Goal: Task Accomplishment & Management: Use online tool/utility

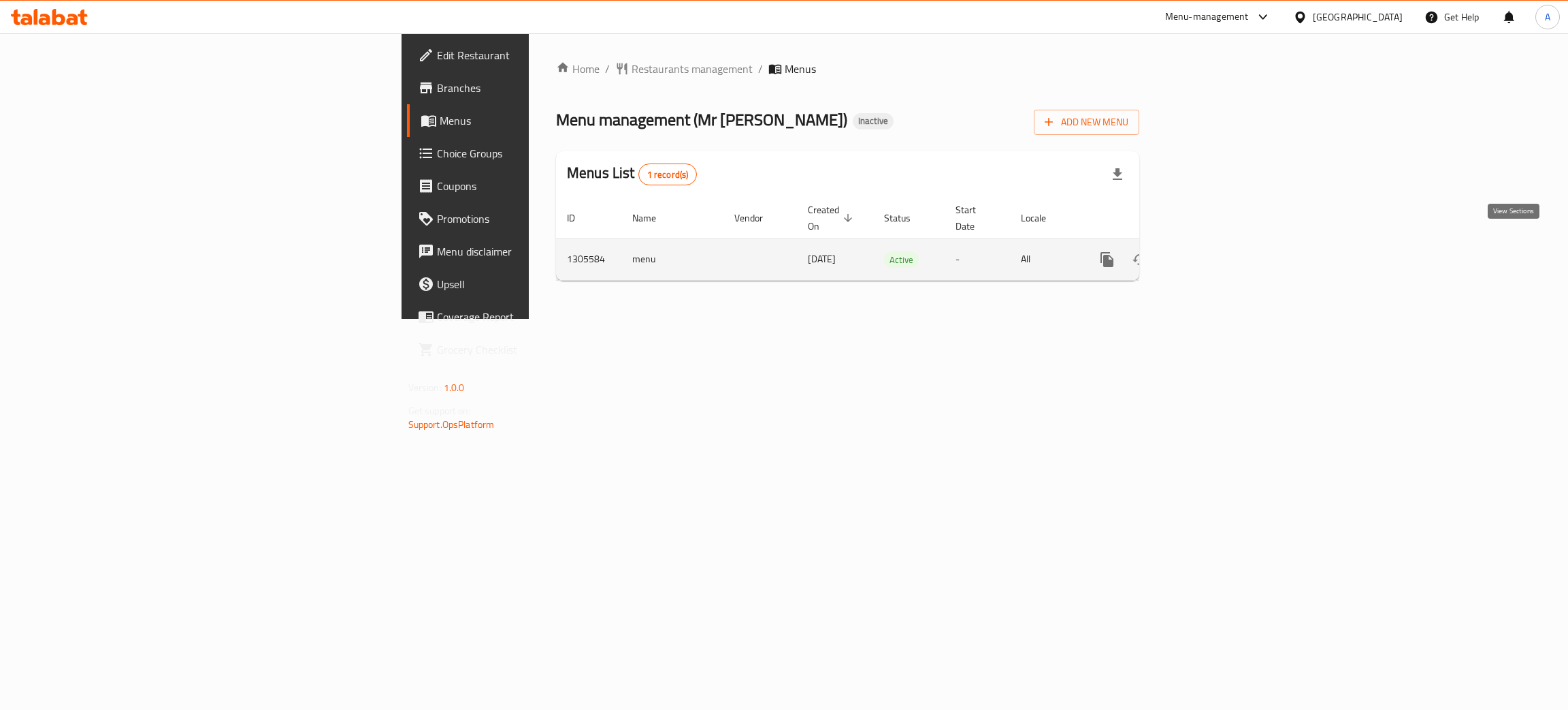
click at [1211, 254] on icon "enhanced table" at bounding box center [1205, 259] width 12 height 12
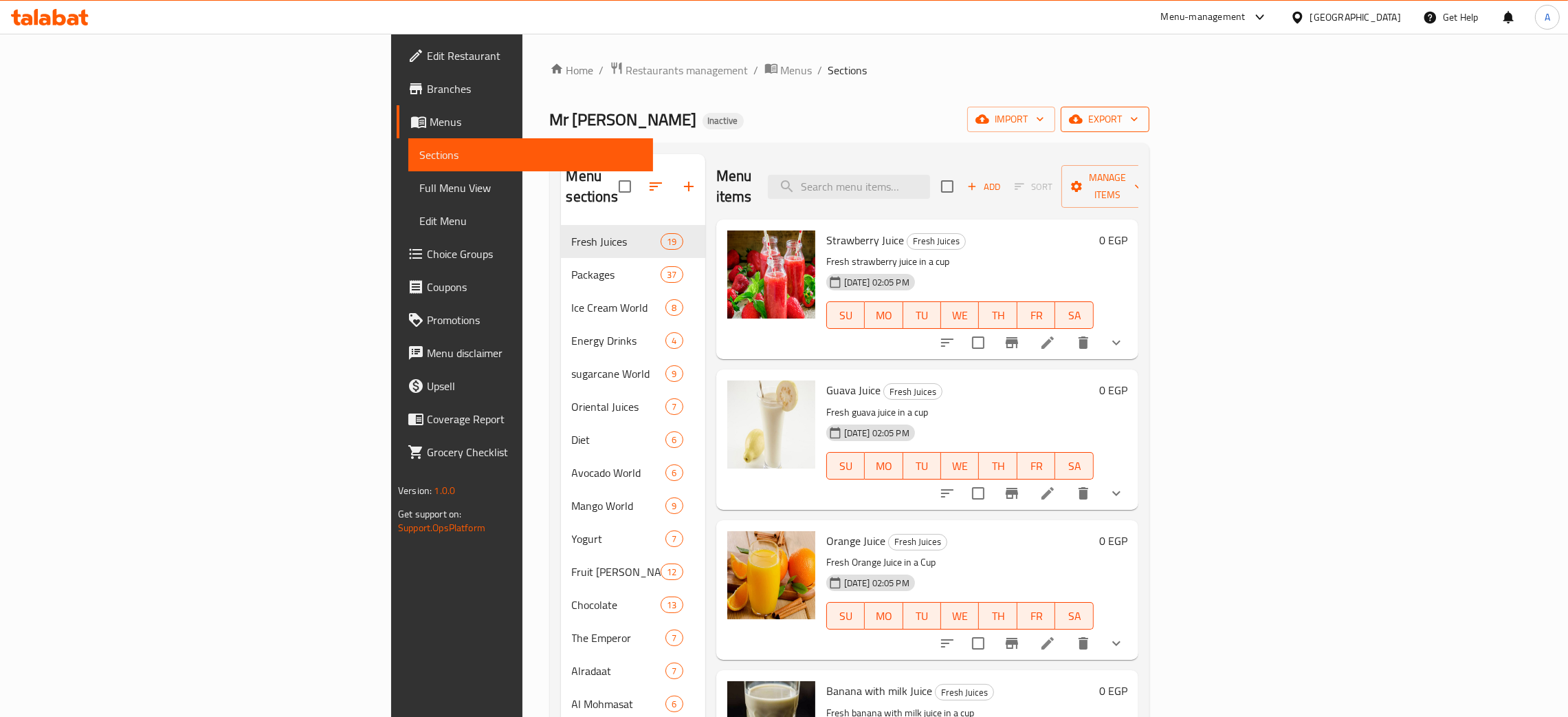
click at [1149, 120] on button "export" at bounding box center [1105, 119] width 89 height 26
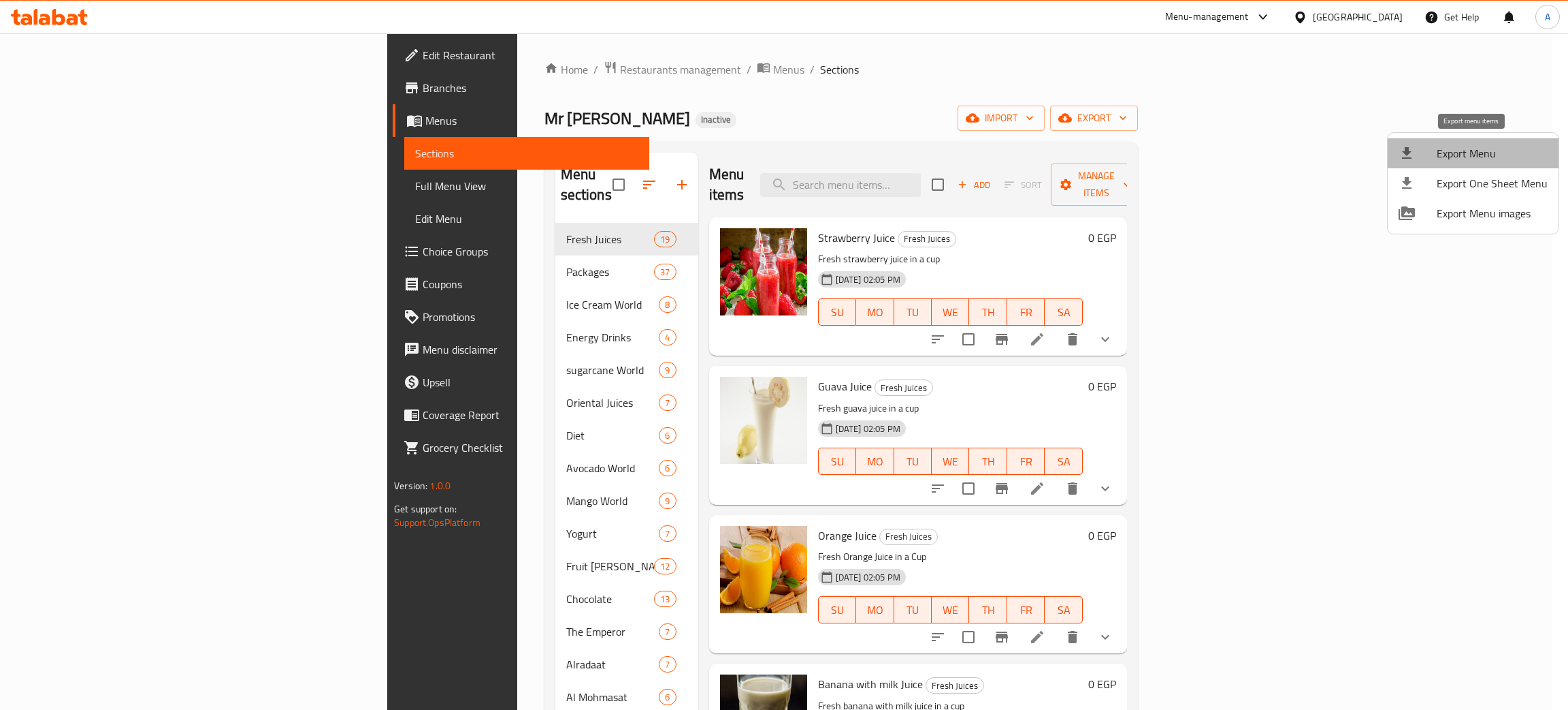
click at [1488, 147] on span "Export Menu" at bounding box center [1491, 152] width 111 height 16
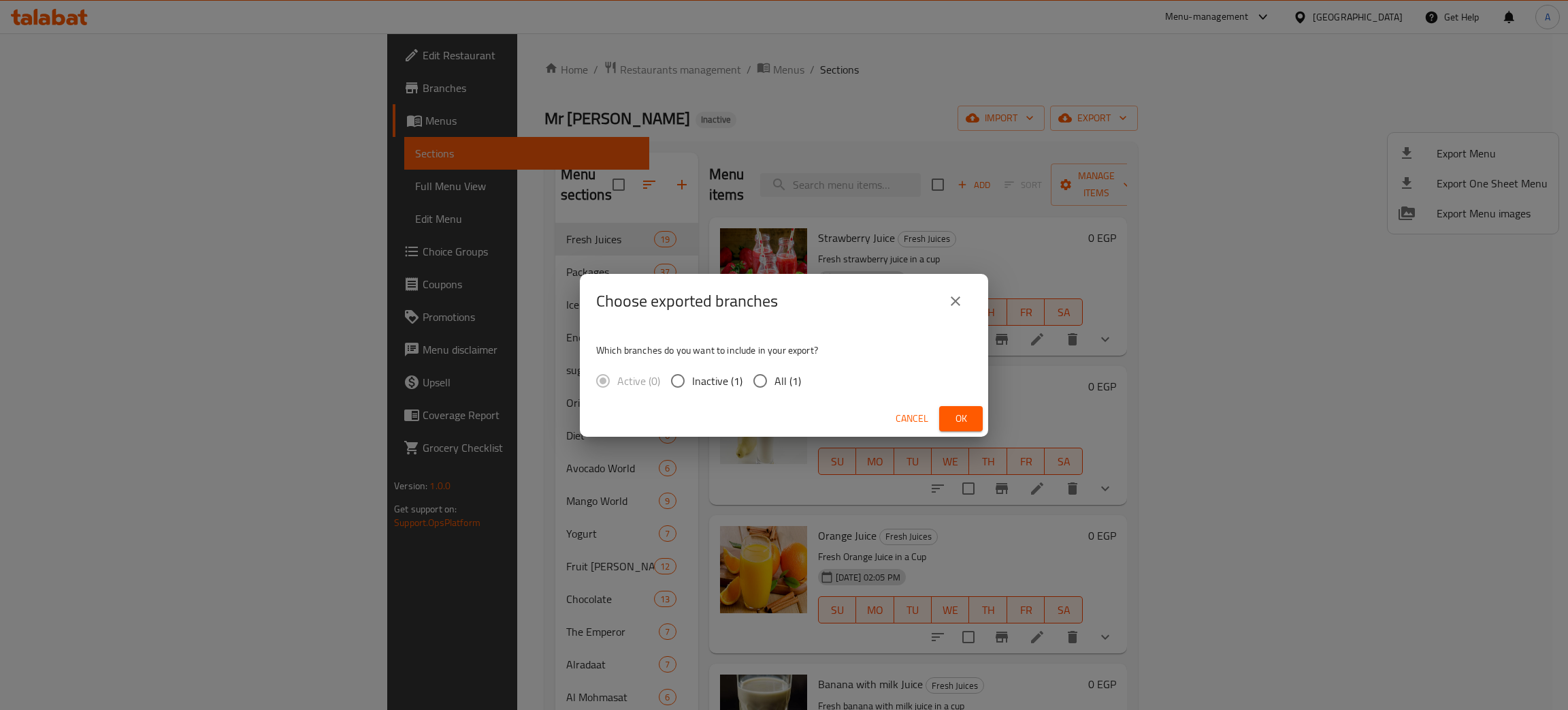
click at [966, 423] on span "Ok" at bounding box center [960, 418] width 22 height 17
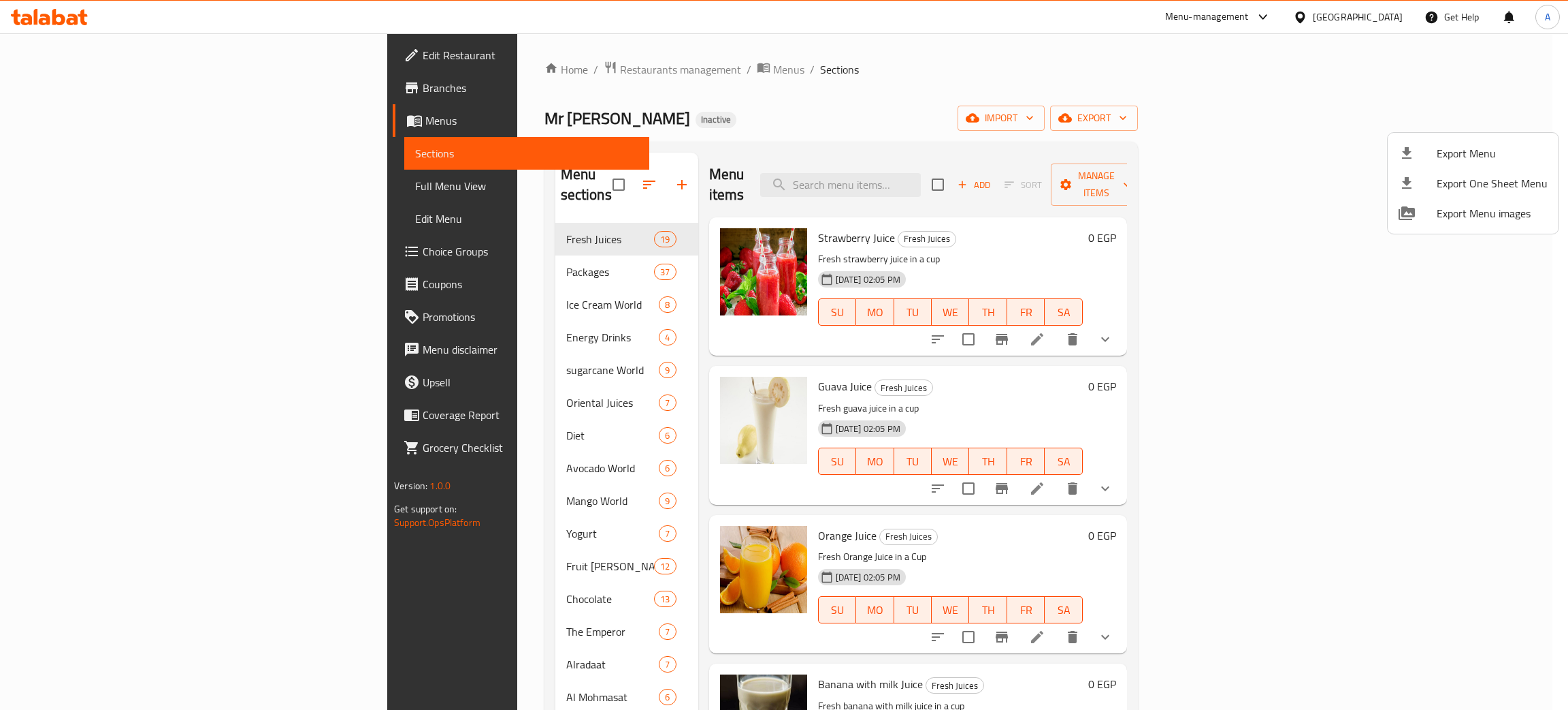
click at [1396, 16] on div at bounding box center [784, 355] width 1568 height 710
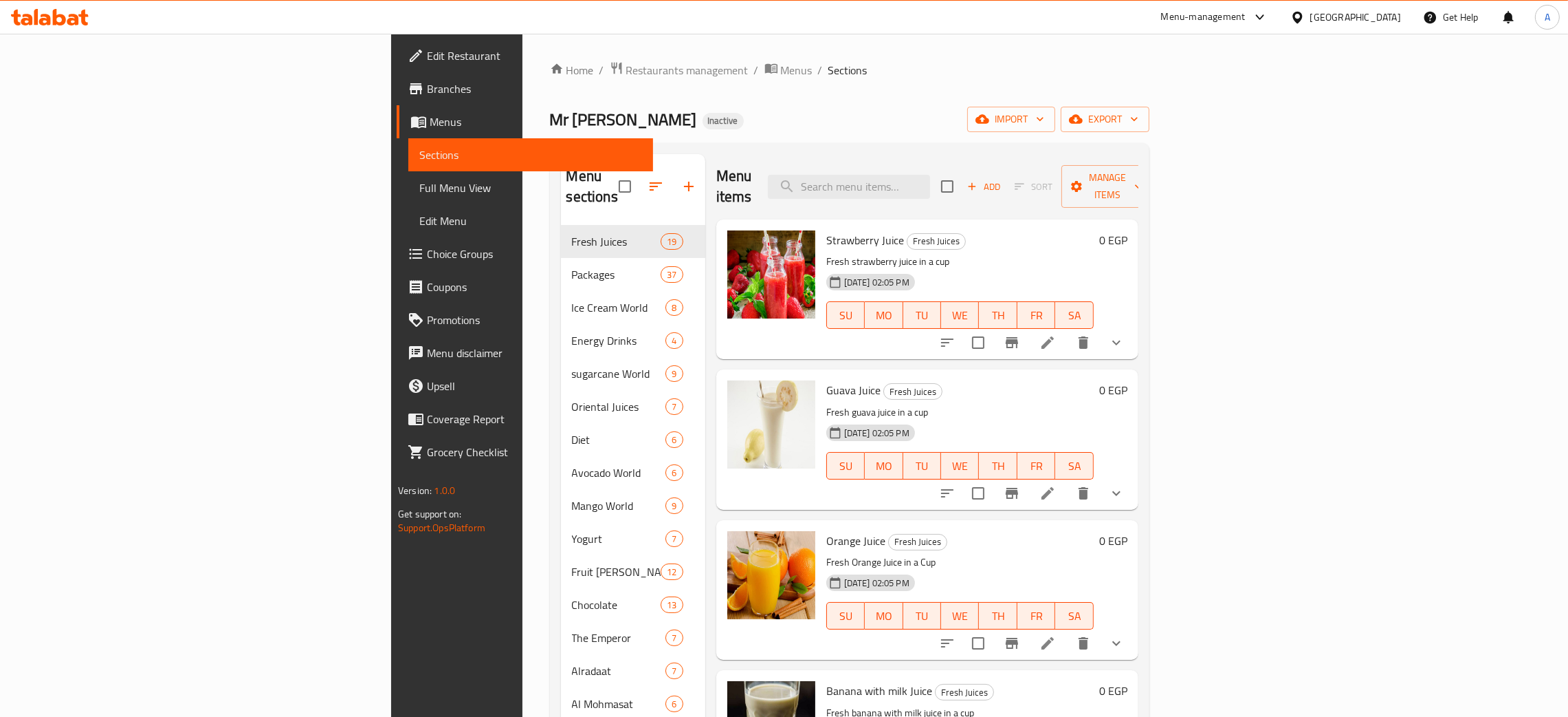
click at [1401, 15] on div "[GEOGRAPHIC_DATA]" at bounding box center [1345, 17] width 133 height 33
click at [1397, 15] on div "[GEOGRAPHIC_DATA]" at bounding box center [1355, 17] width 91 height 15
click at [1289, 351] on div "[GEOGRAPHIC_DATA]" at bounding box center [1252, 360] width 113 height 32
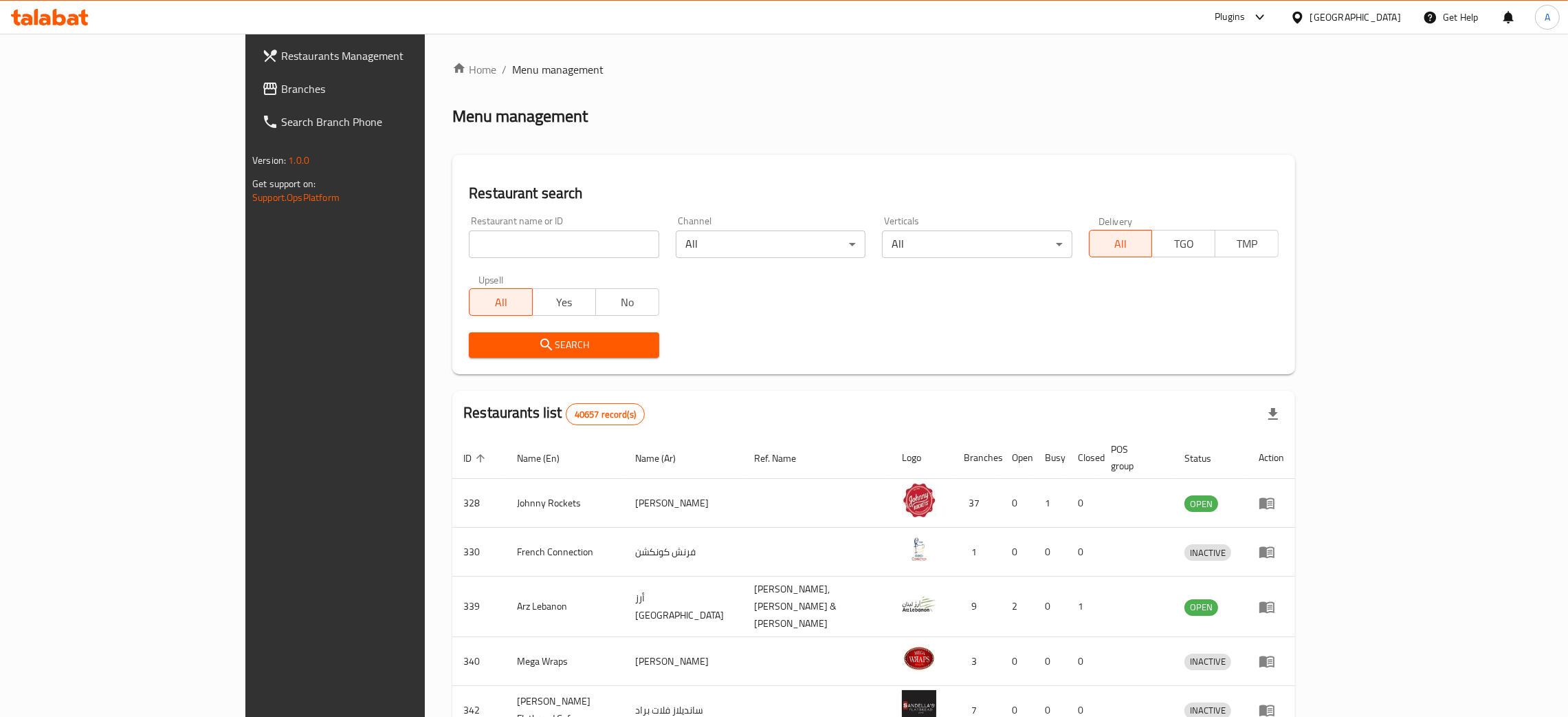
click at [510, 247] on input "search" at bounding box center [564, 244] width 190 height 28
paste input "ndian Kitchen Company"
type input "ndian Kitchen Company"
click button "Search" at bounding box center [564, 344] width 190 height 26
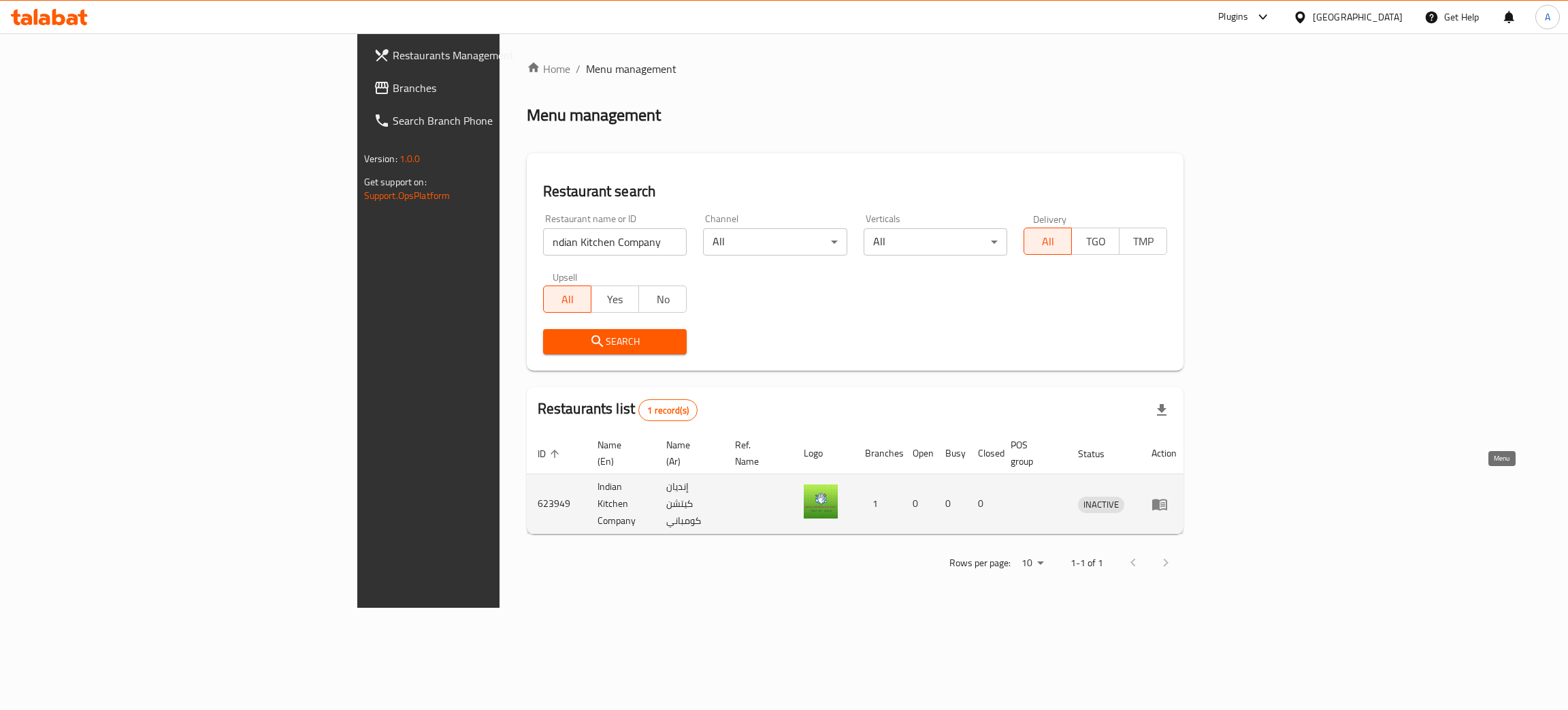
click at [1168, 496] on icon "enhanced table" at bounding box center [1159, 504] width 16 height 16
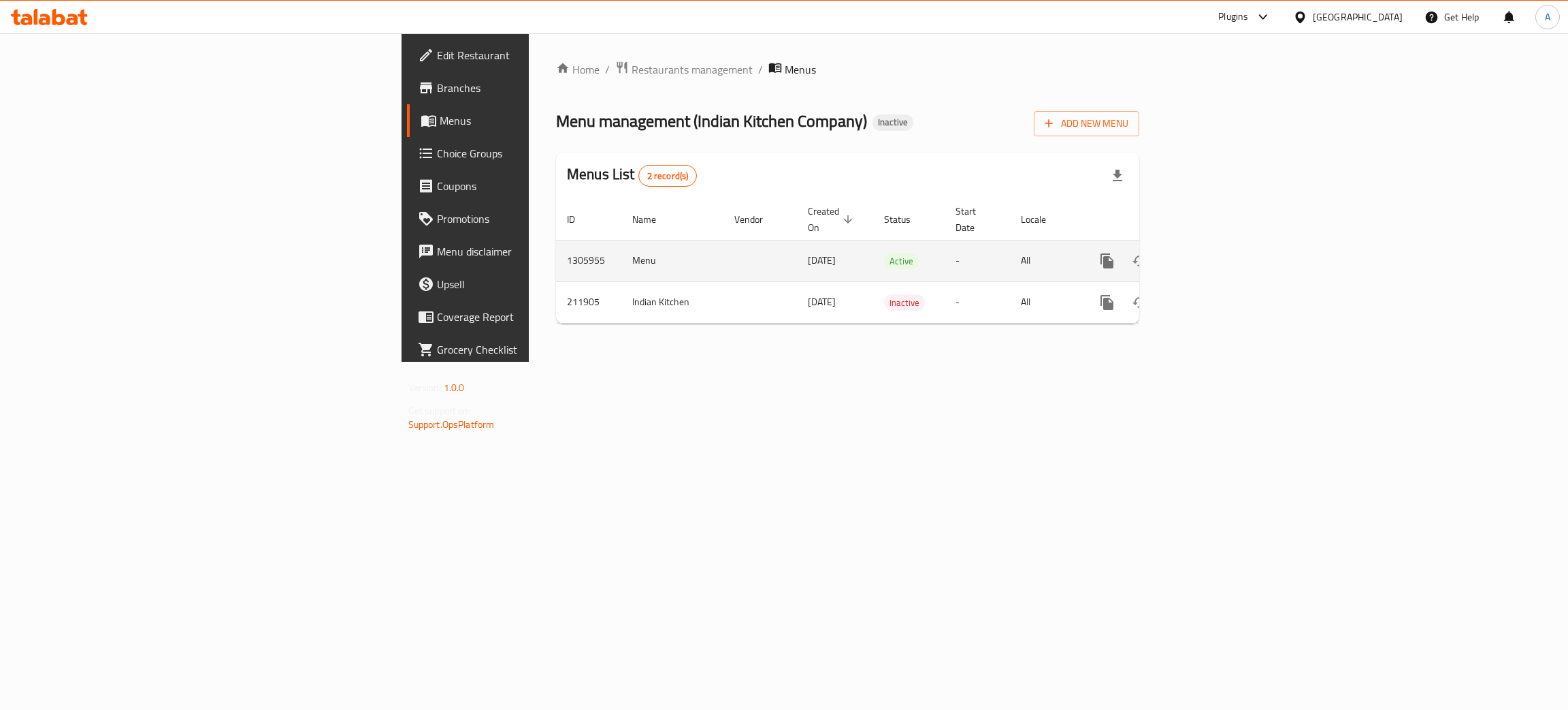
click at [1222, 255] on div "enhanced table" at bounding box center [1156, 260] width 131 height 33
click at [1214, 253] on icon "enhanced table" at bounding box center [1205, 260] width 16 height 16
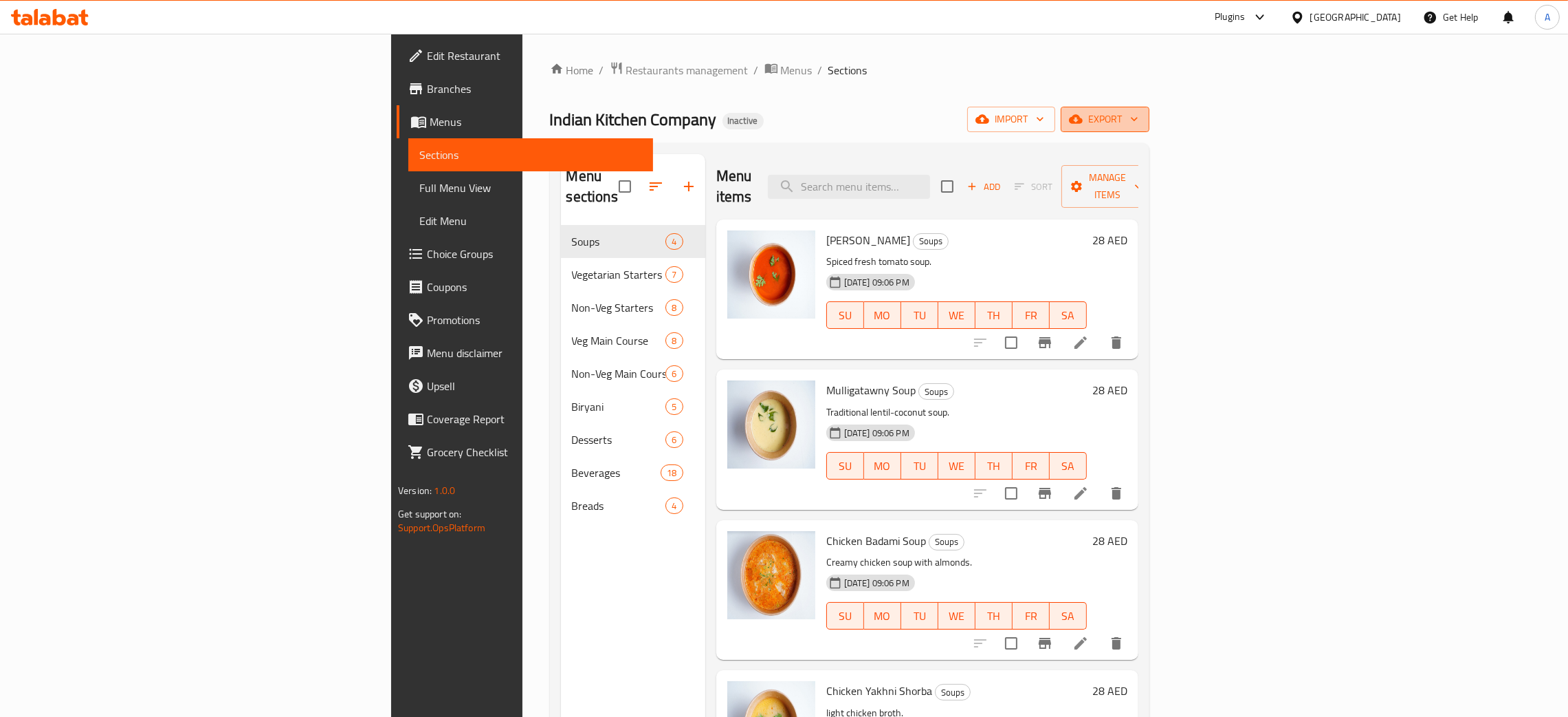
click at [1141, 116] on icon "button" at bounding box center [1134, 119] width 13 height 13
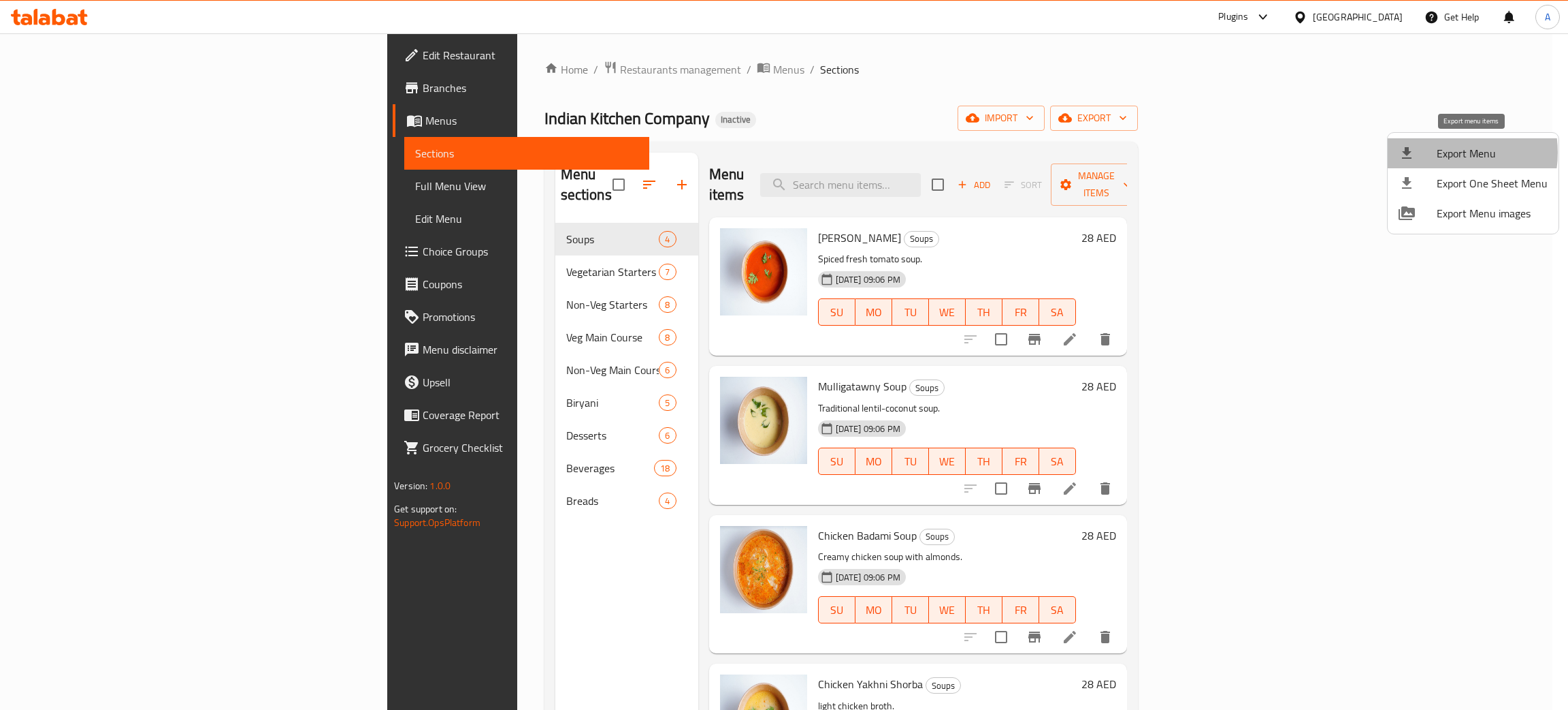
click at [1443, 152] on span "Export Menu" at bounding box center [1491, 152] width 111 height 16
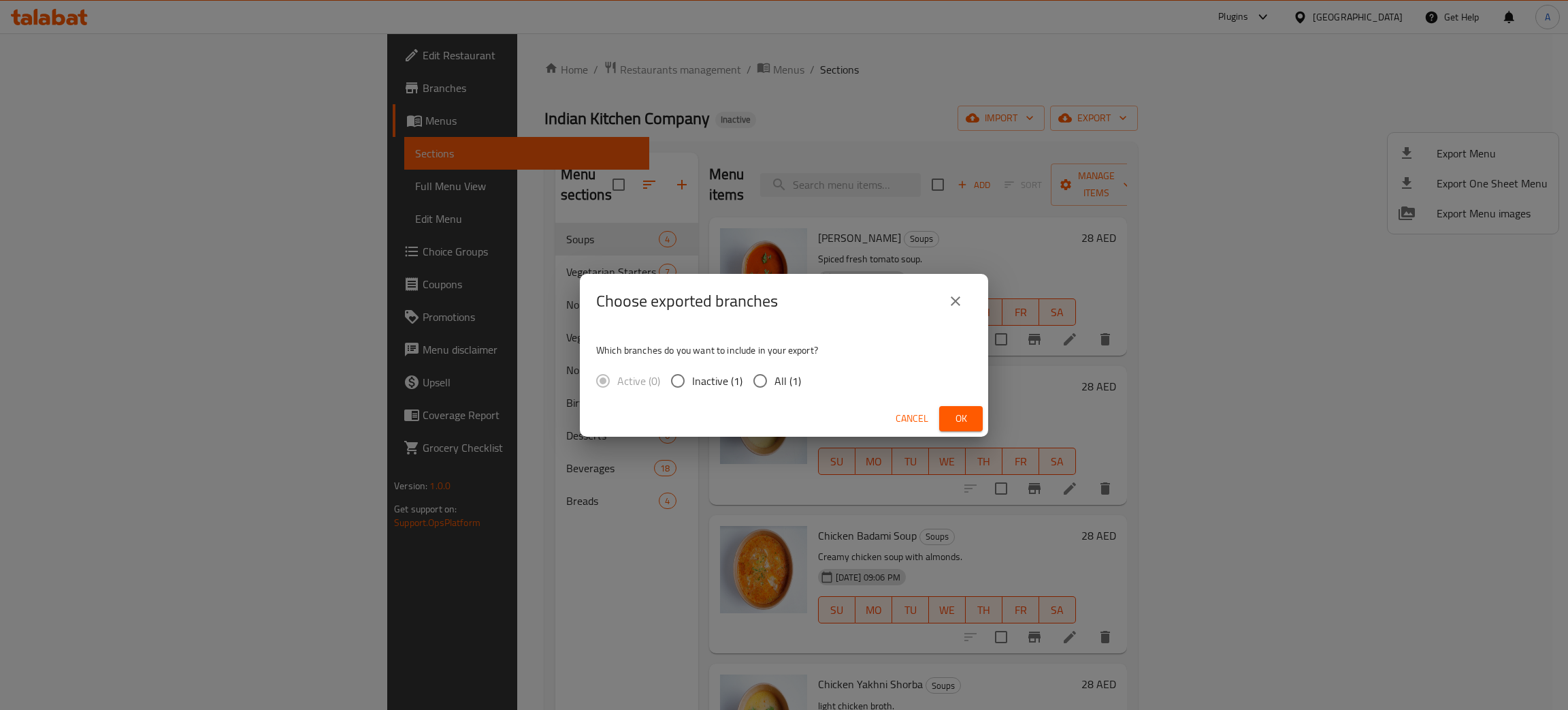
click at [755, 376] on input "All (1)" at bounding box center [760, 381] width 28 height 28
radio input "true"
click at [964, 418] on span "Ok" at bounding box center [960, 418] width 22 height 17
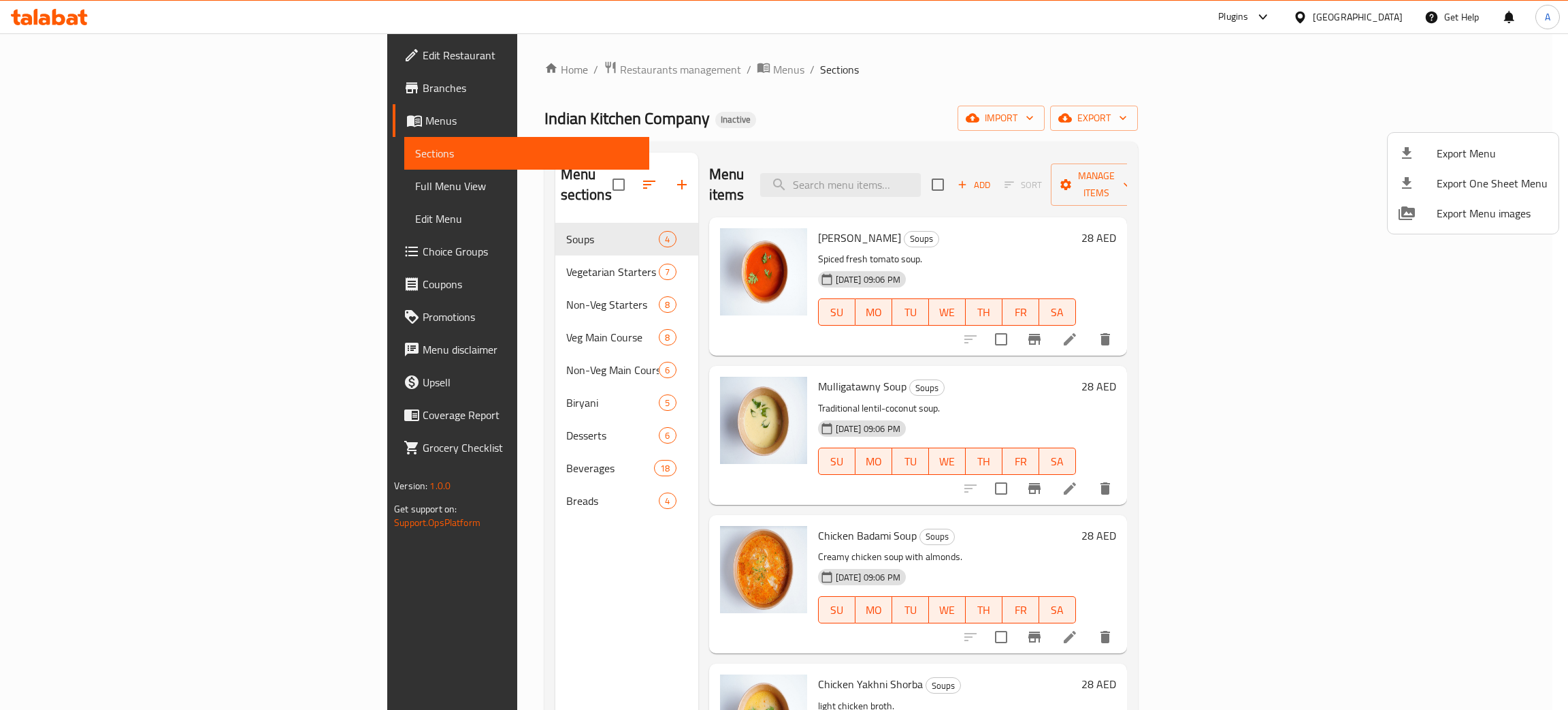
click at [45, 11] on div at bounding box center [784, 355] width 1568 height 710
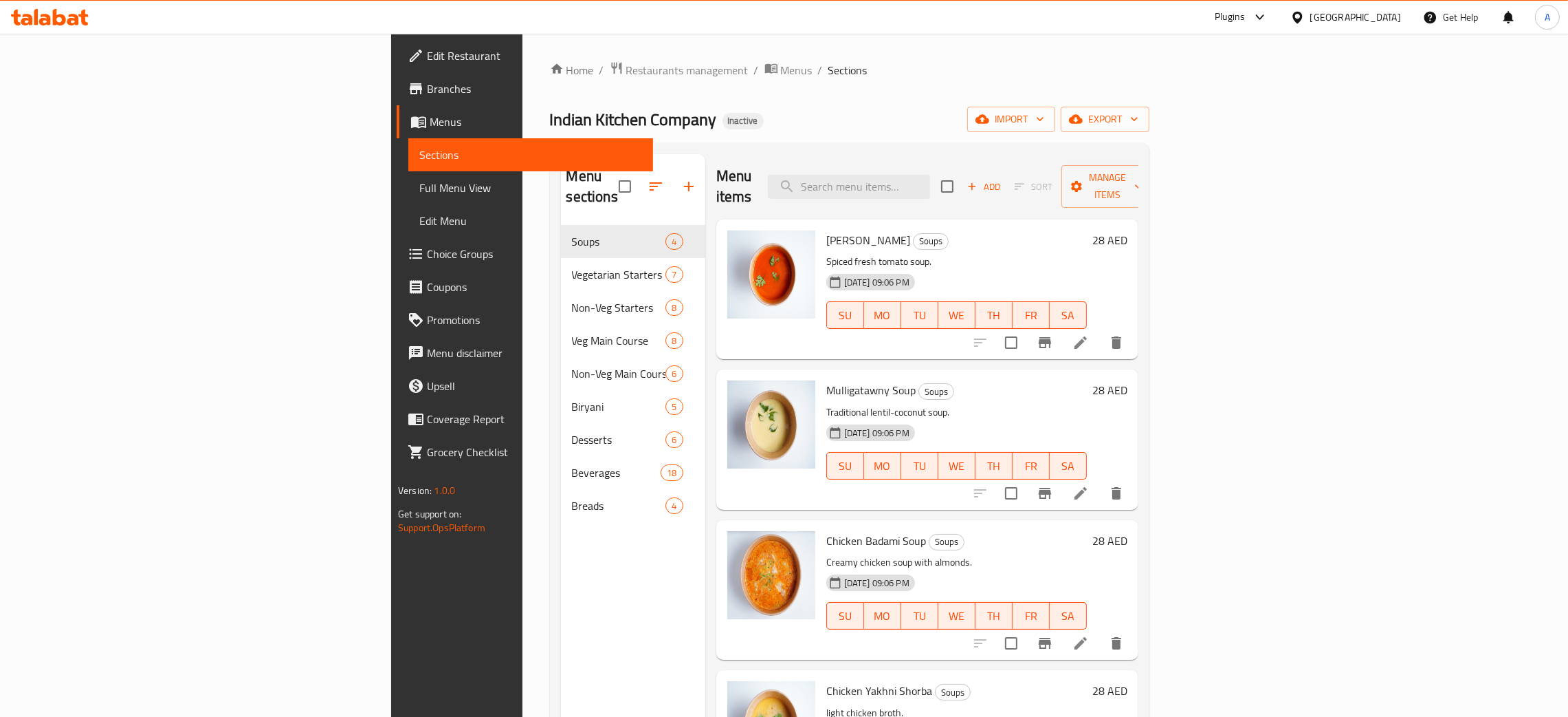
click at [46, 20] on icon at bounding box center [45, 19] width 11 height 11
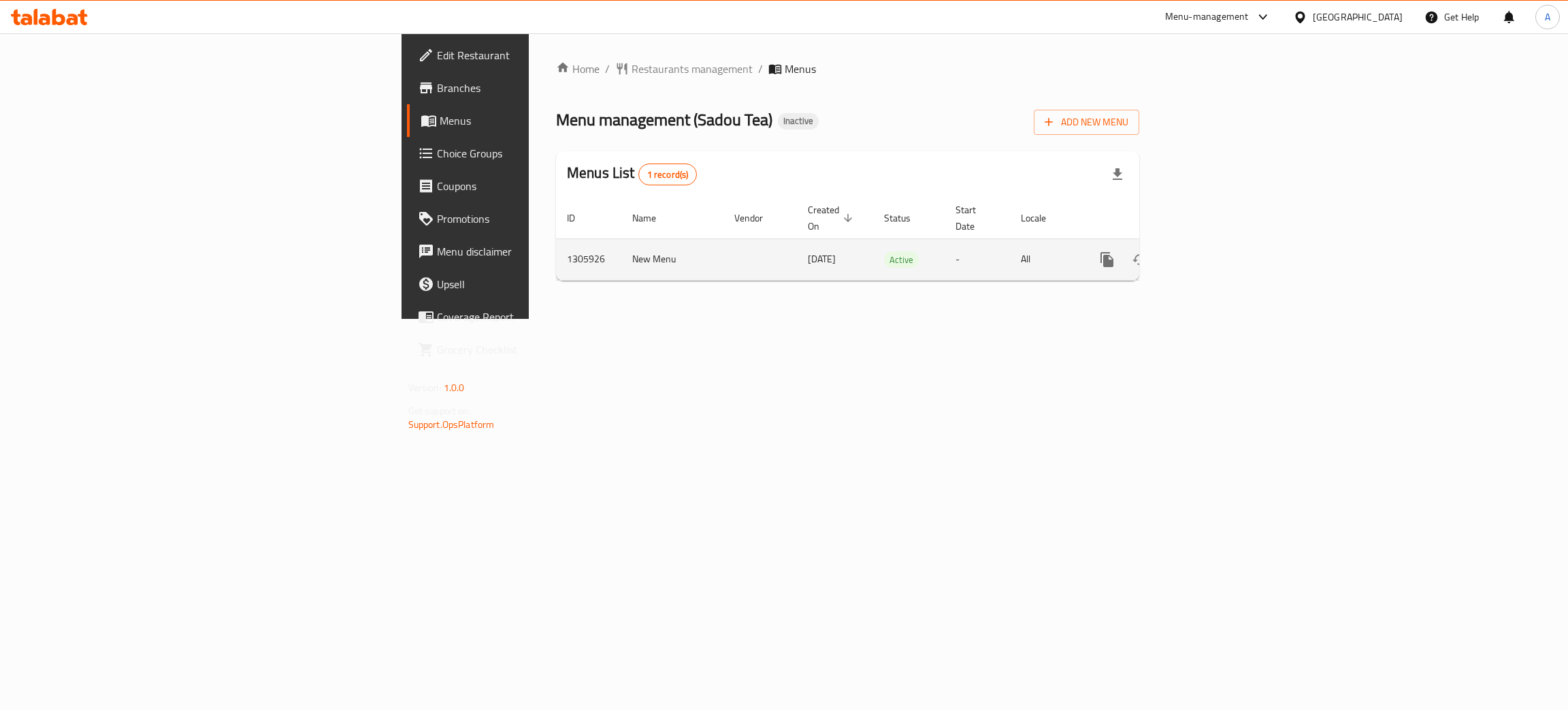
click at [1214, 251] on icon "enhanced table" at bounding box center [1205, 258] width 16 height 16
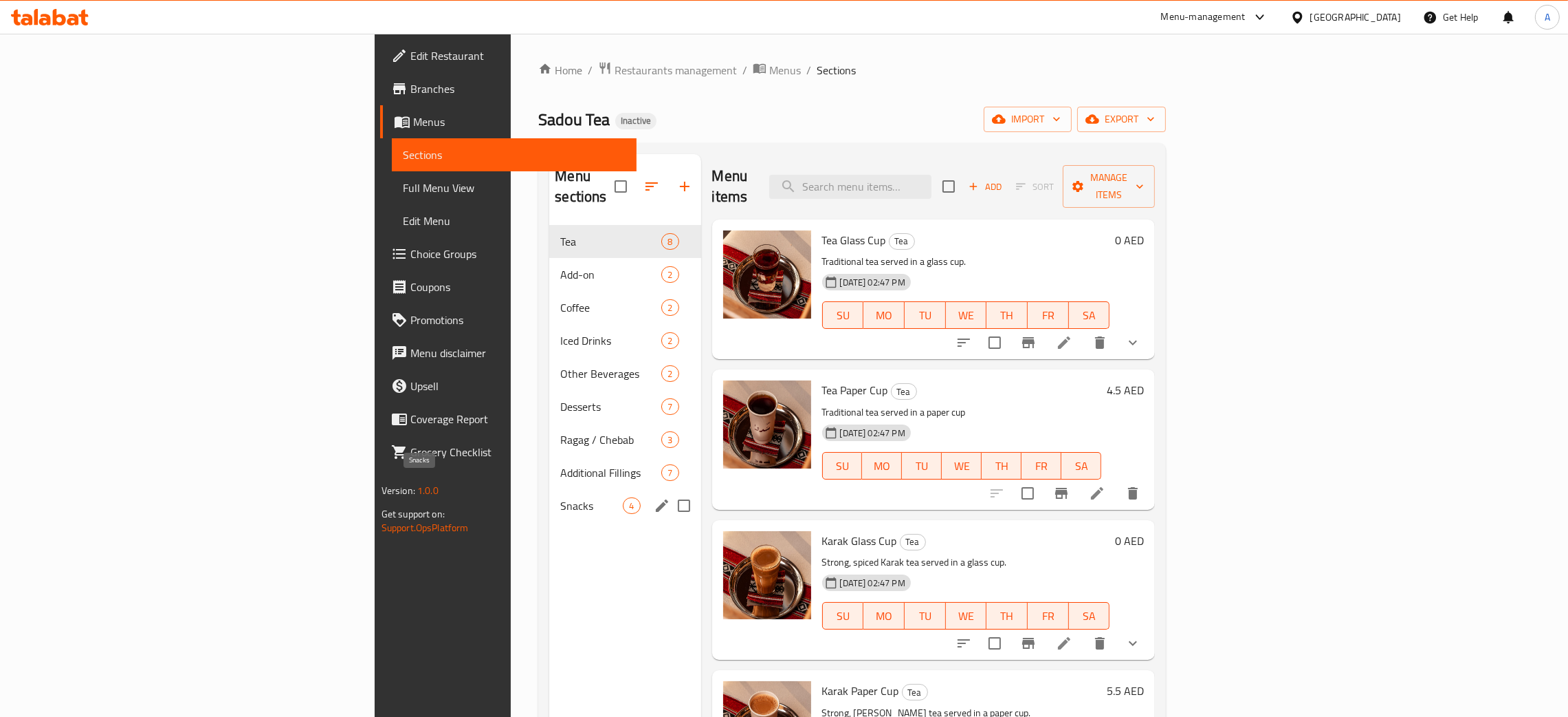
click at [560, 497] on span "Snacks" at bounding box center [591, 505] width 62 height 16
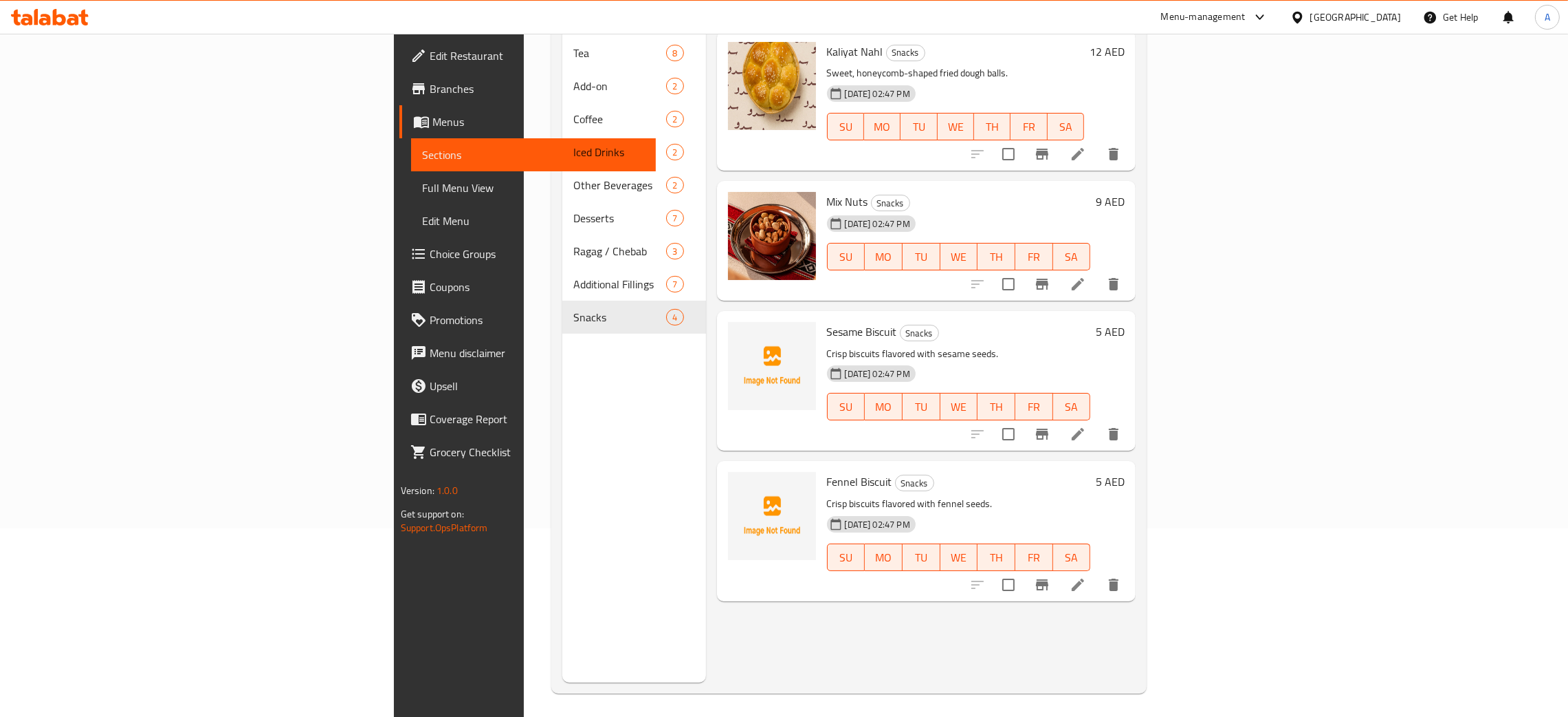
scroll to position [194, 0]
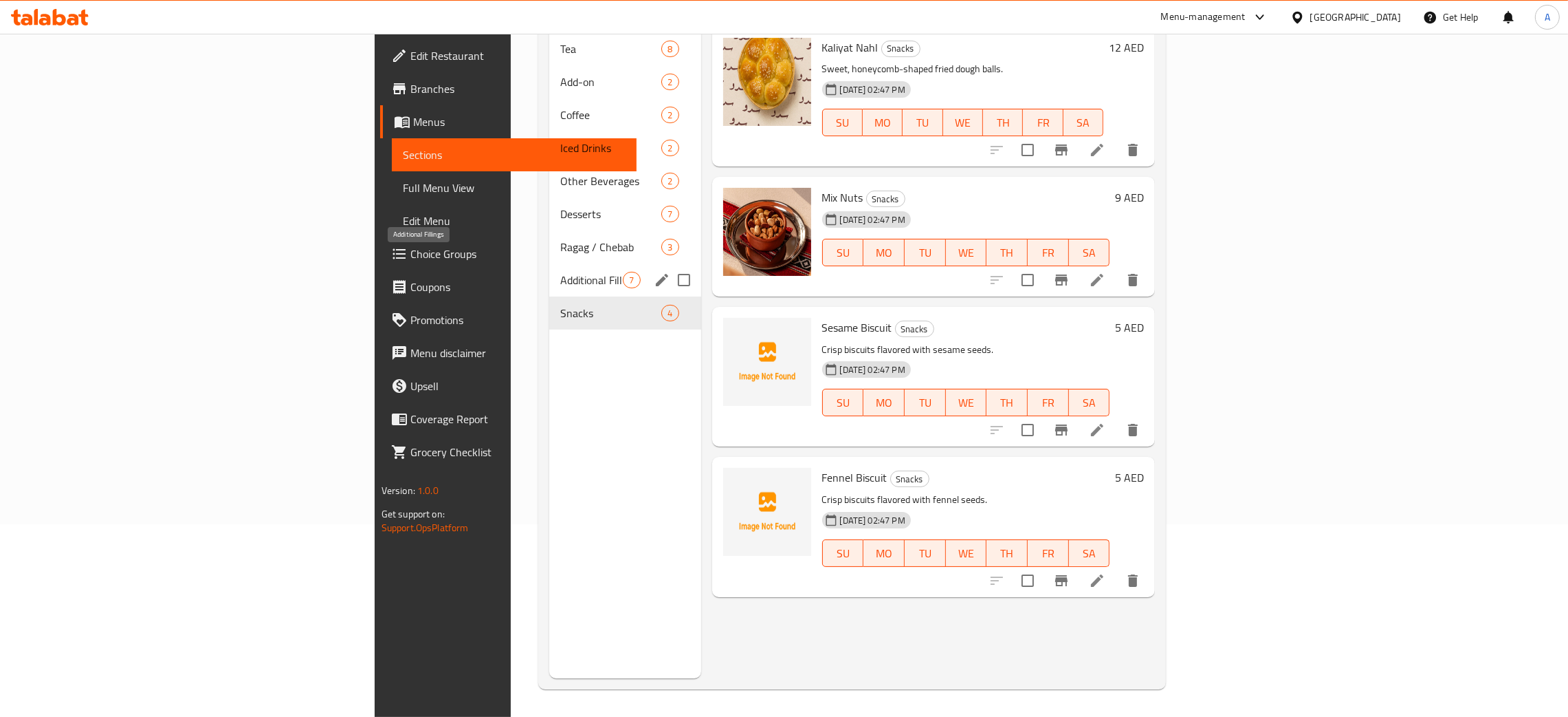
click at [560, 272] on span "Additional Fillings" at bounding box center [591, 279] width 62 height 16
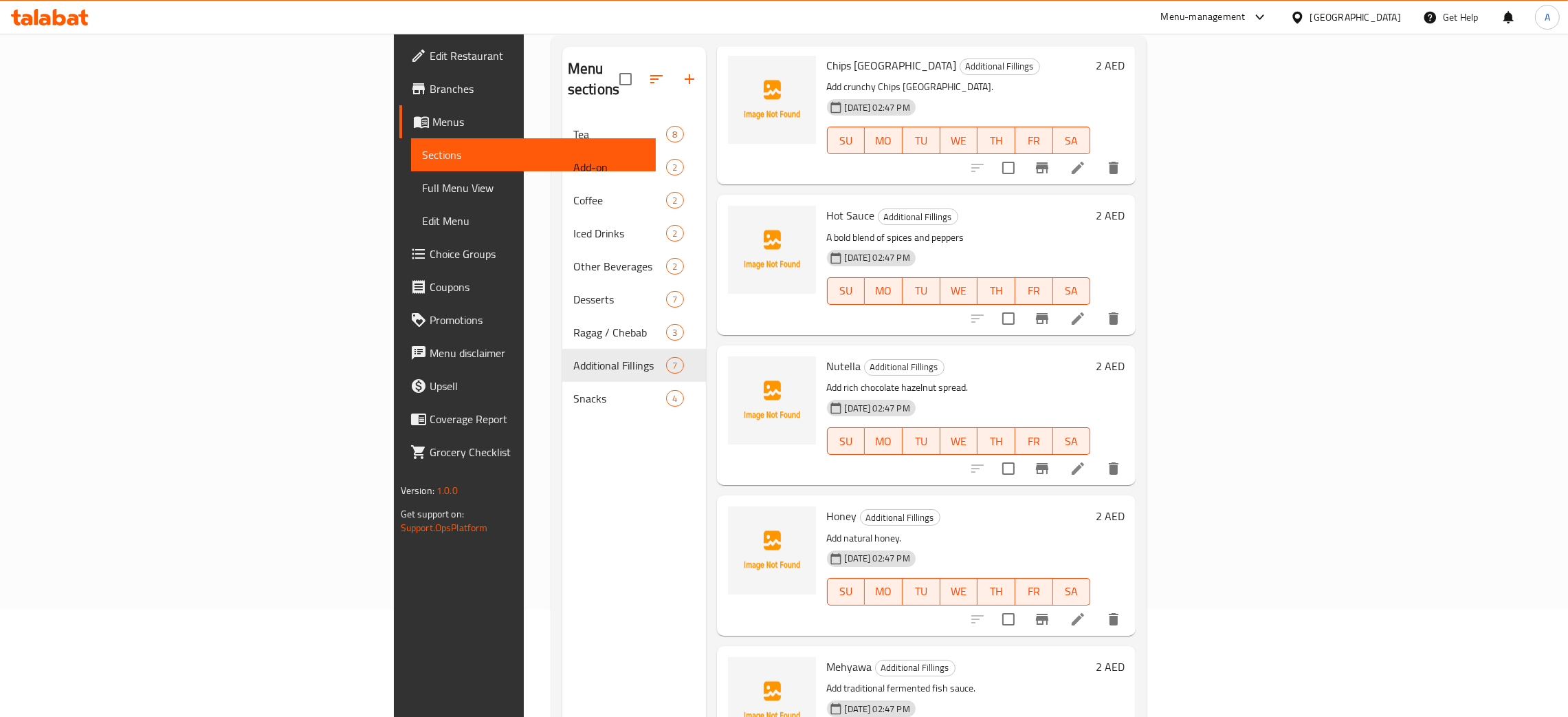
scroll to position [194, 0]
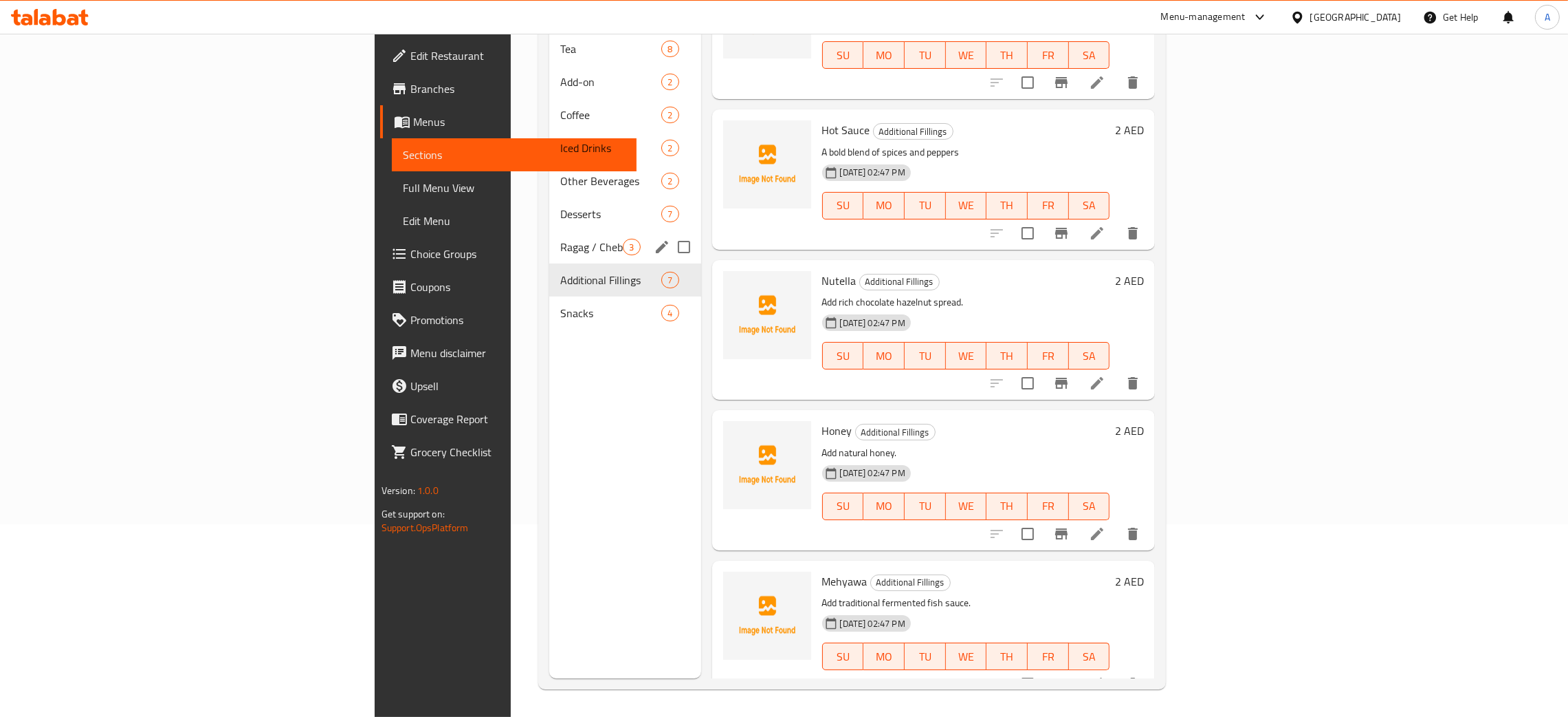
click at [560, 239] on span "Ragag / Chebab" at bounding box center [591, 247] width 62 height 16
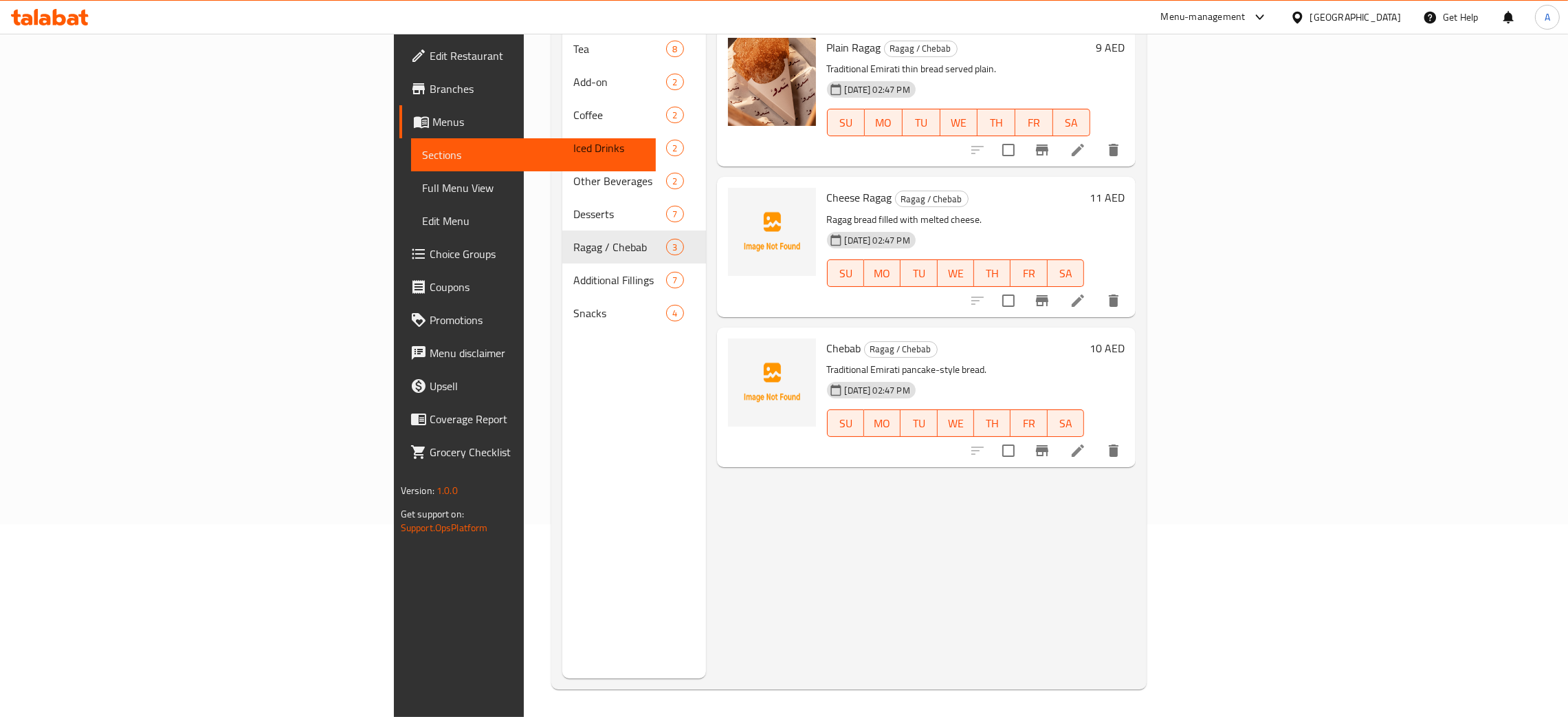
click at [43, 21] on icon at bounding box center [50, 16] width 77 height 16
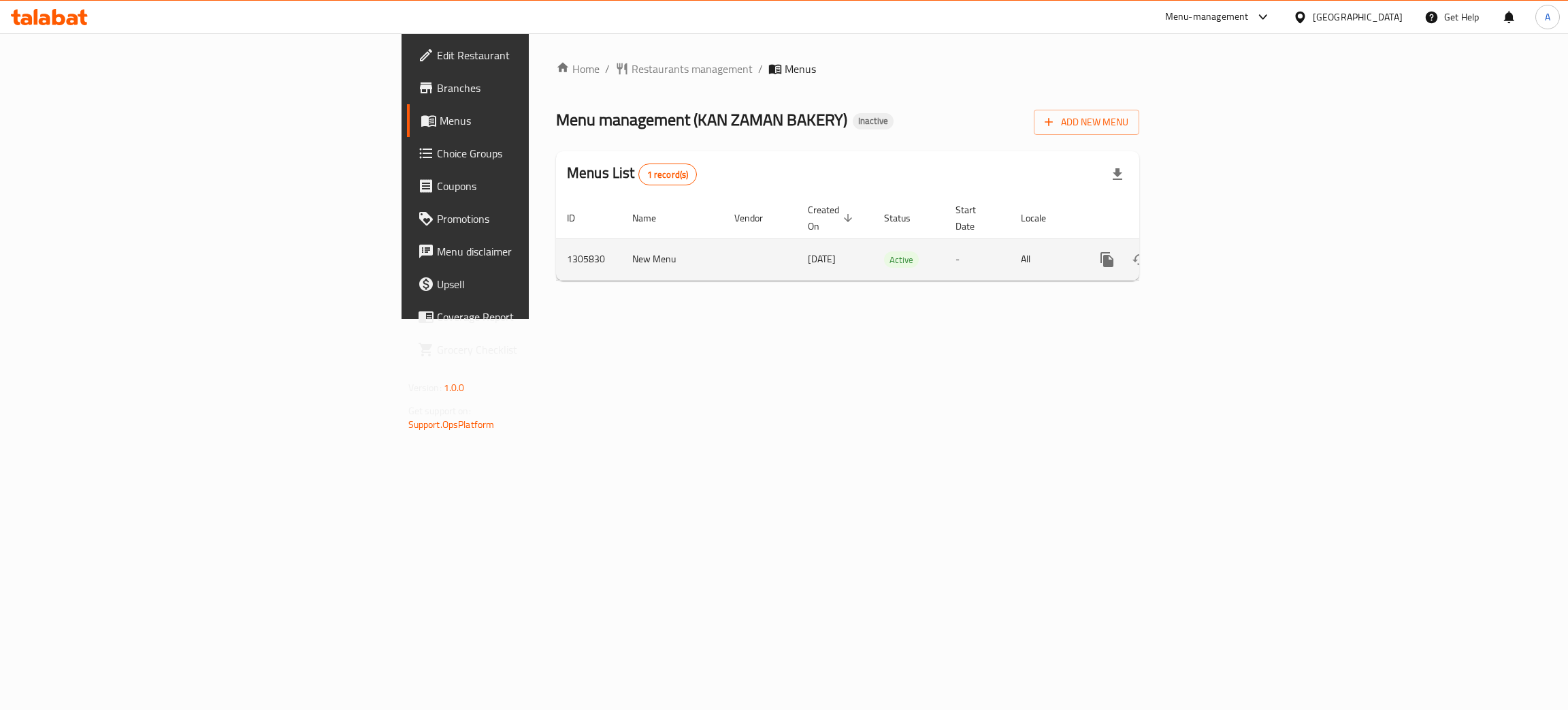
click at [1211, 254] on icon "enhanced table" at bounding box center [1205, 259] width 12 height 12
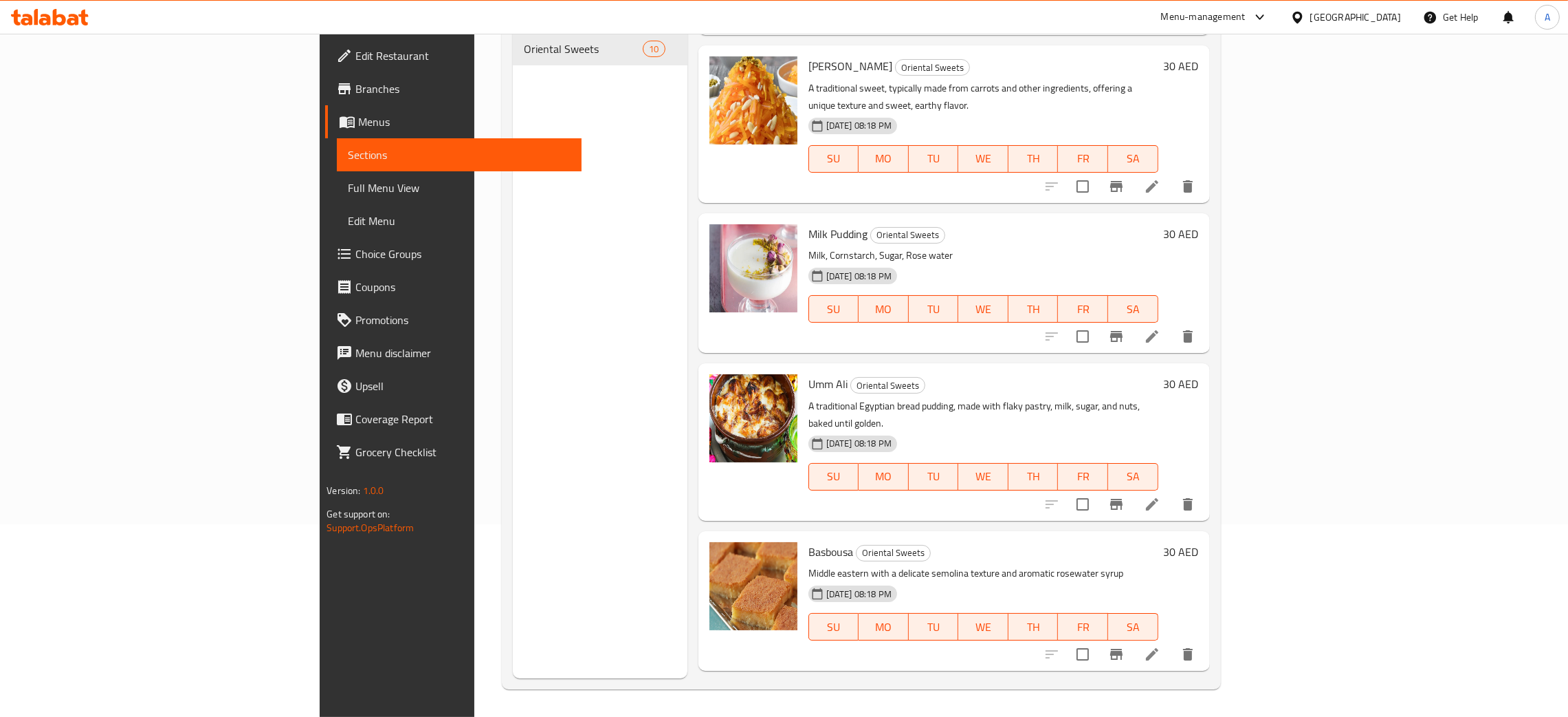
scroll to position [818, 0]
